Goal: Task Accomplishment & Management: Use online tool/utility

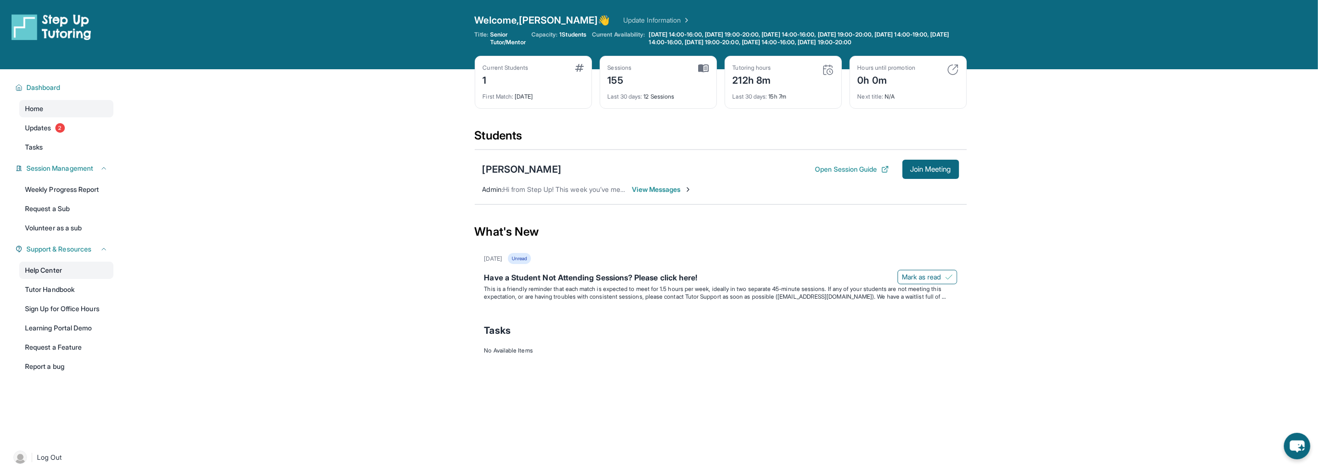
click at [37, 268] on link "Help Center" at bounding box center [66, 269] width 94 height 17
click at [925, 175] on button "Join Meeting" at bounding box center [930, 169] width 57 height 19
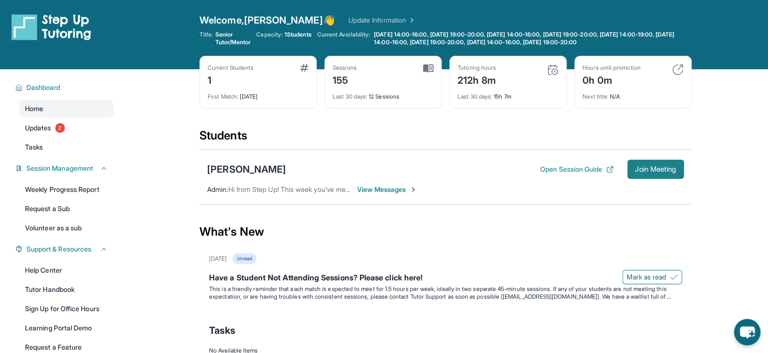
click at [650, 170] on span "Join Meeting" at bounding box center [655, 169] width 41 height 6
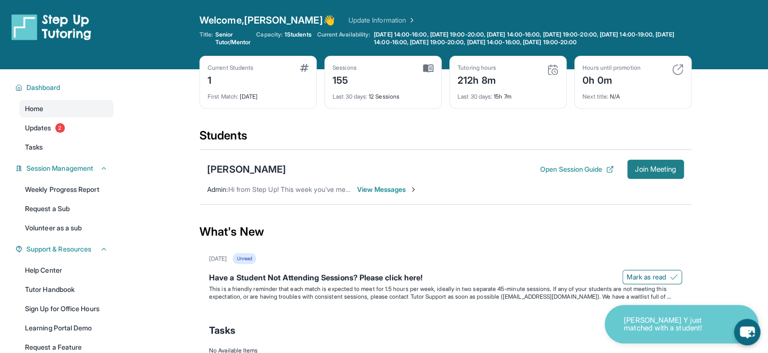
click at [650, 162] on button "Join Meeting" at bounding box center [655, 169] width 57 height 19
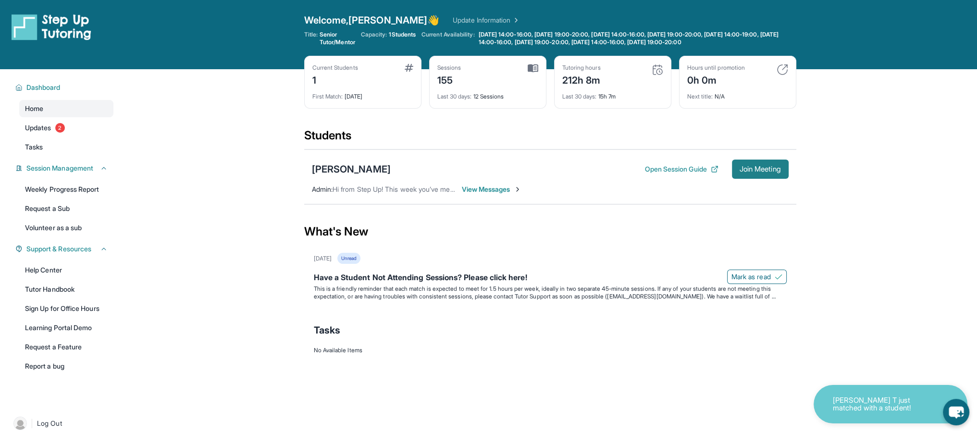
click at [748, 163] on button "Join Meeting" at bounding box center [760, 169] width 57 height 19
